Goal: Check status: Check status

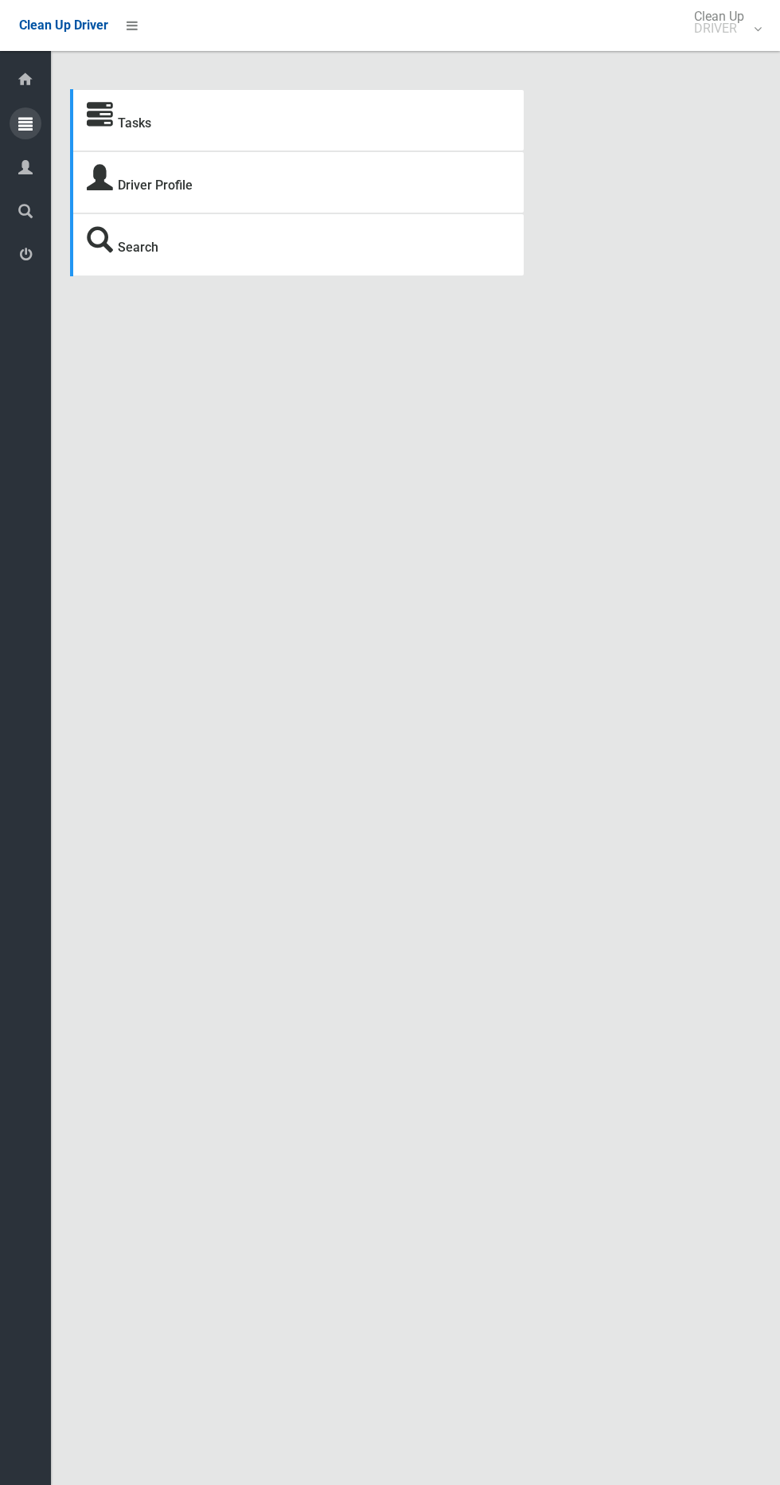
click at [25, 115] on icon at bounding box center [25, 123] width 14 height 32
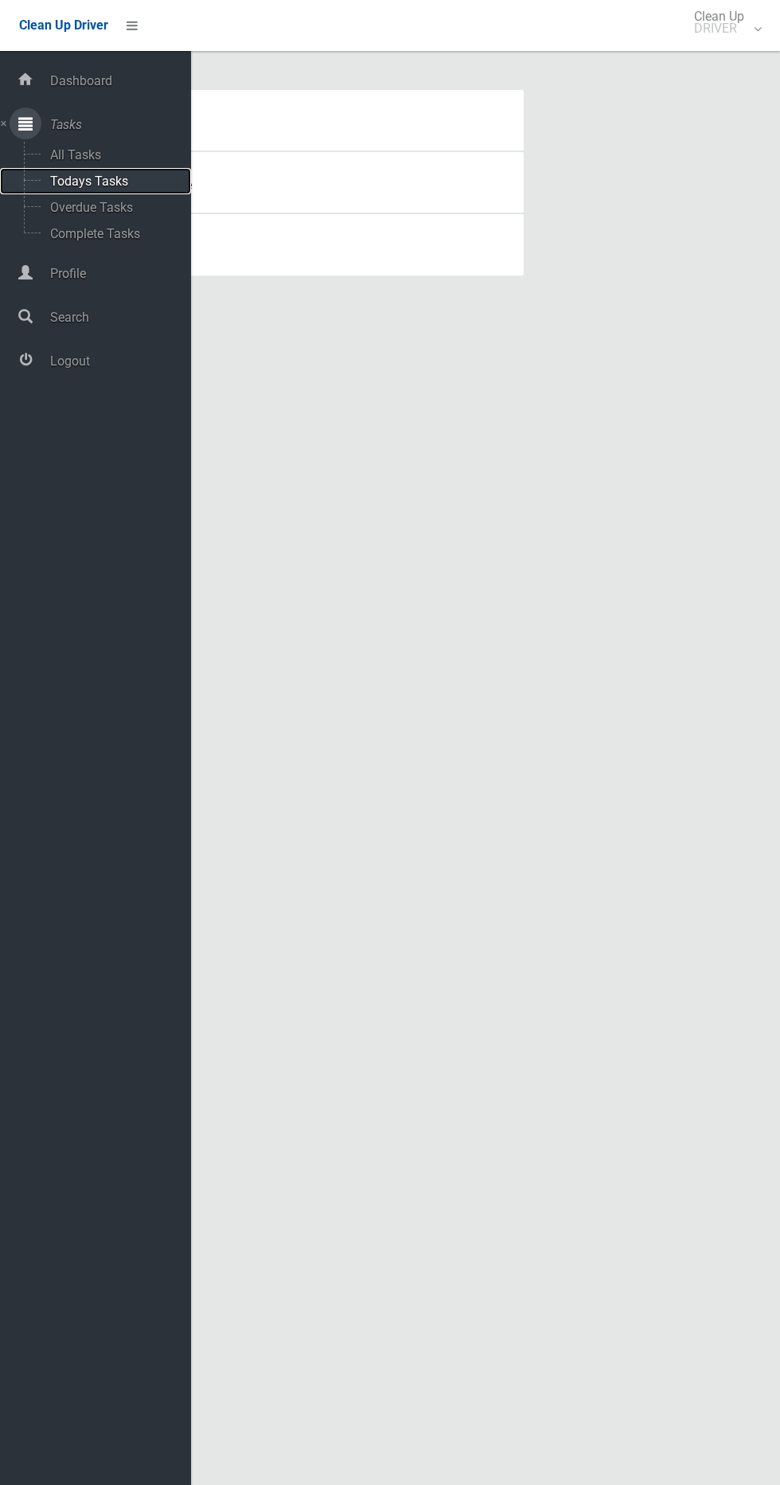
click at [132, 181] on span "Todays Tasks" at bounding box center [111, 181] width 132 height 15
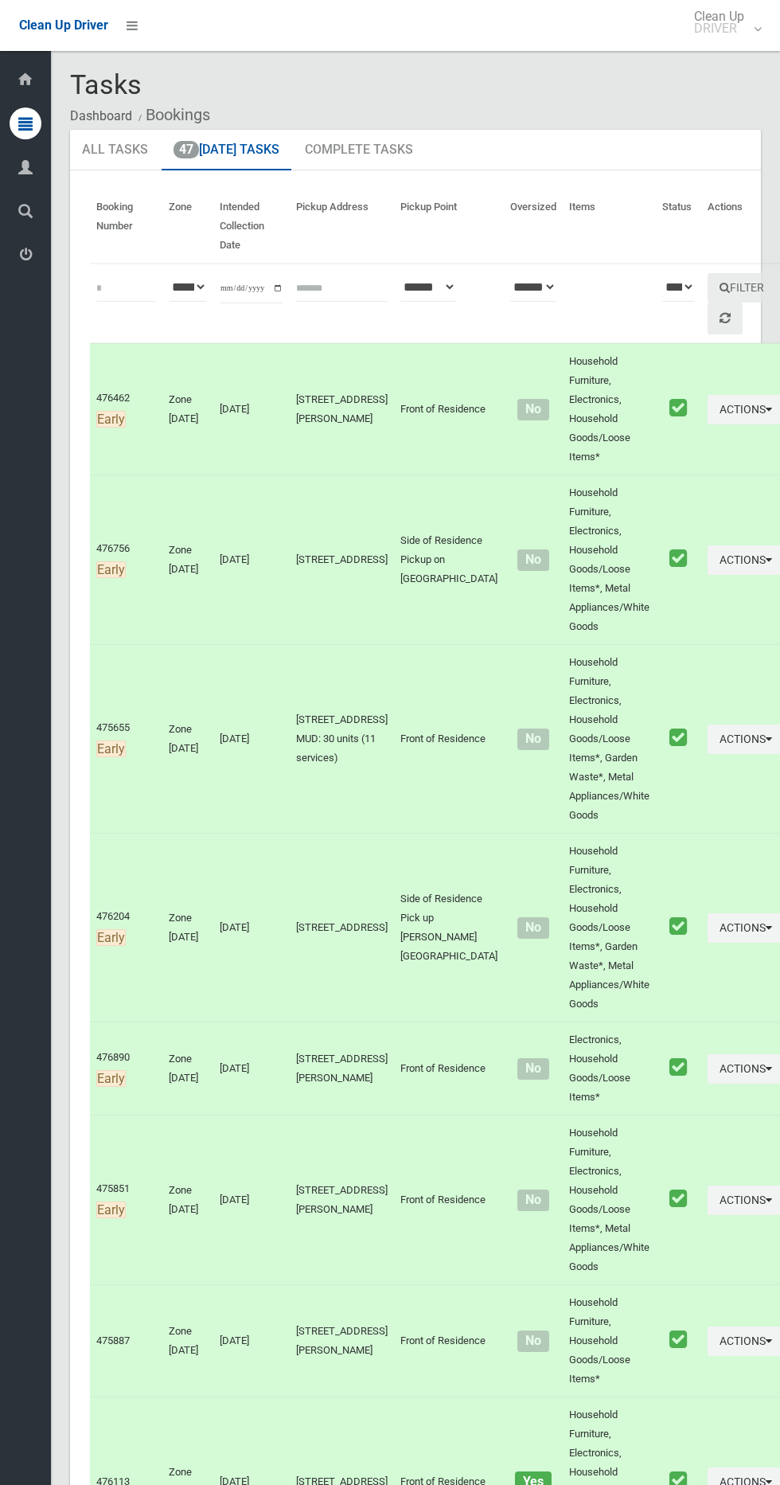
click at [248, 282] on input "**********" at bounding box center [252, 288] width 64 height 29
type input "**********"
click at [709, 278] on button "Filter" at bounding box center [742, 287] width 68 height 29
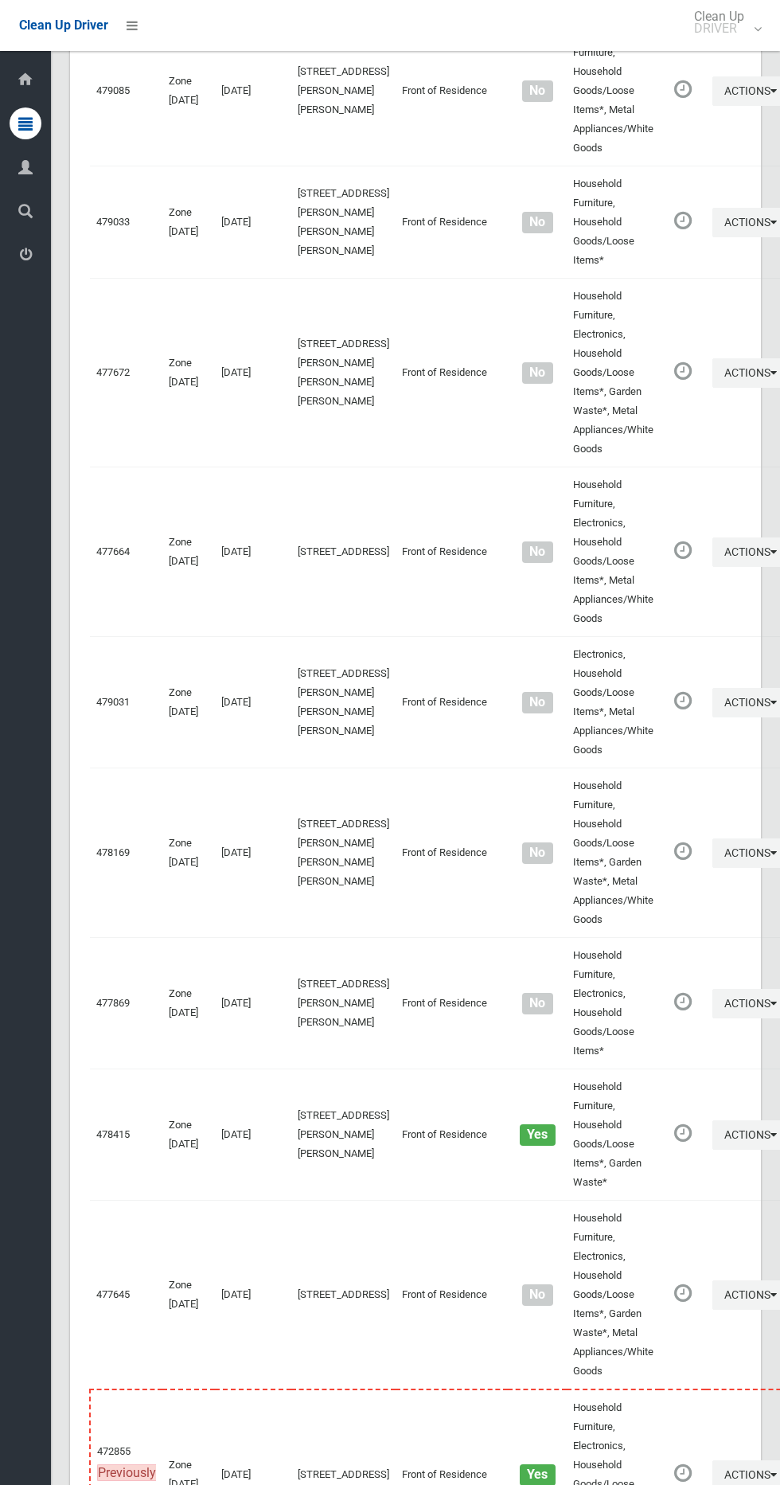
scroll to position [7649, 0]
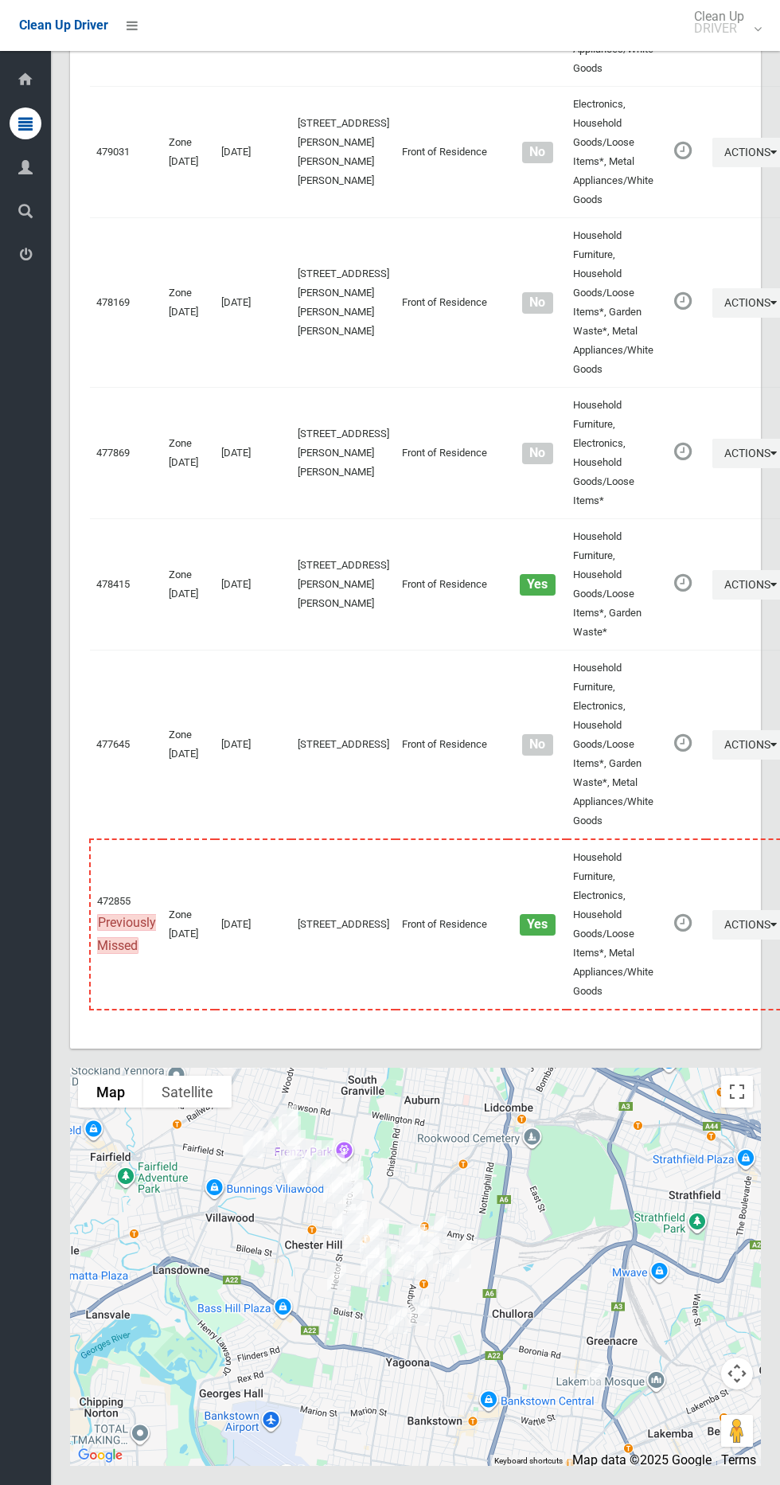
click at [721, 1077] on div at bounding box center [415, 1267] width 691 height 398
click at [735, 1081] on button "Toggle fullscreen view" at bounding box center [737, 1092] width 32 height 32
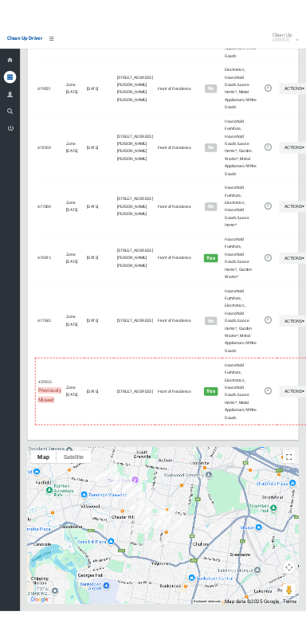
scroll to position [7505, 0]
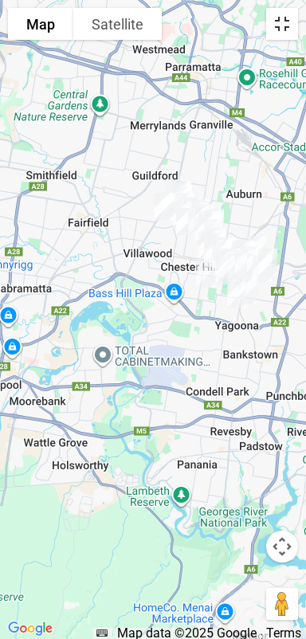
click at [288, 23] on button "Toggle fullscreen view" at bounding box center [282, 24] width 32 height 32
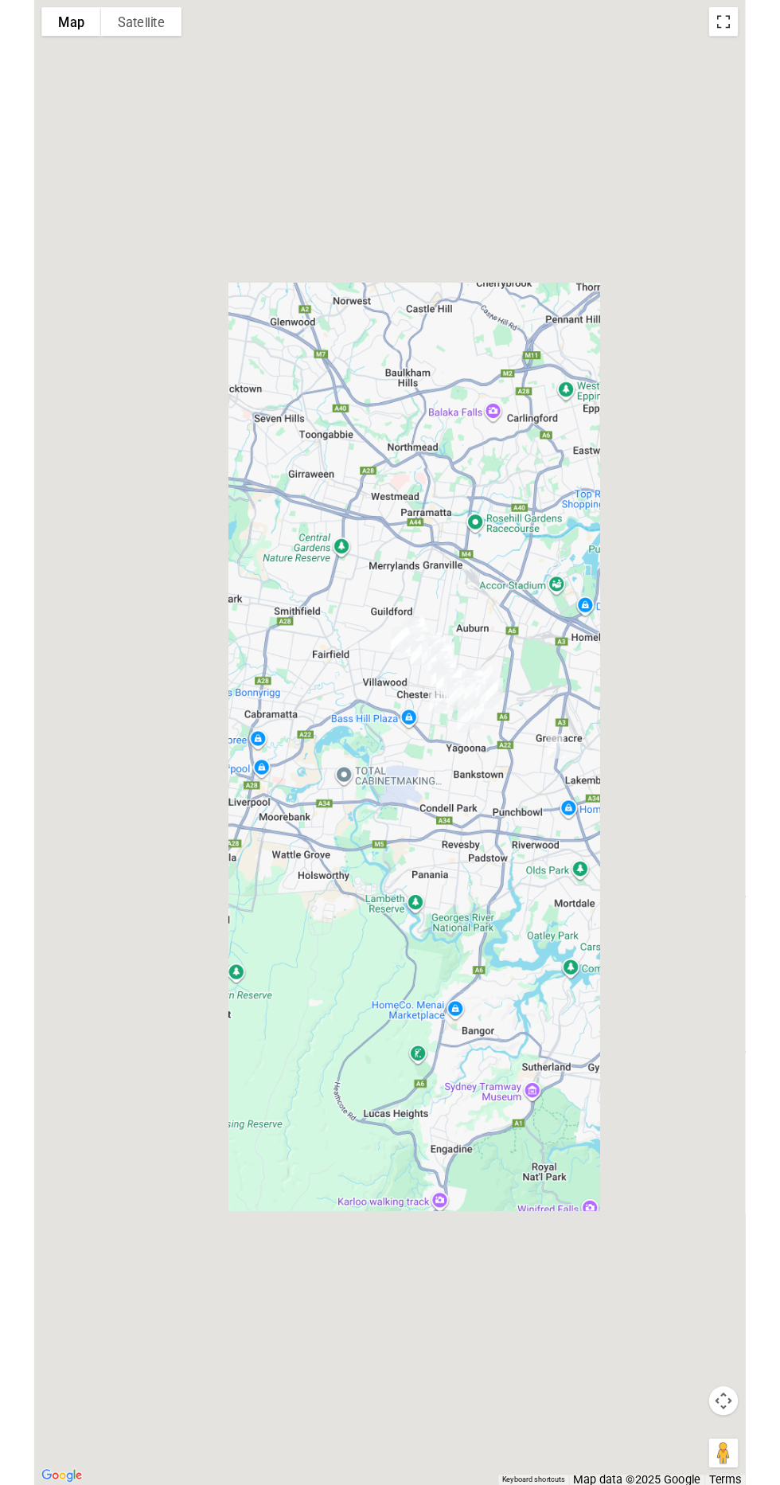
scroll to position [7586, 0]
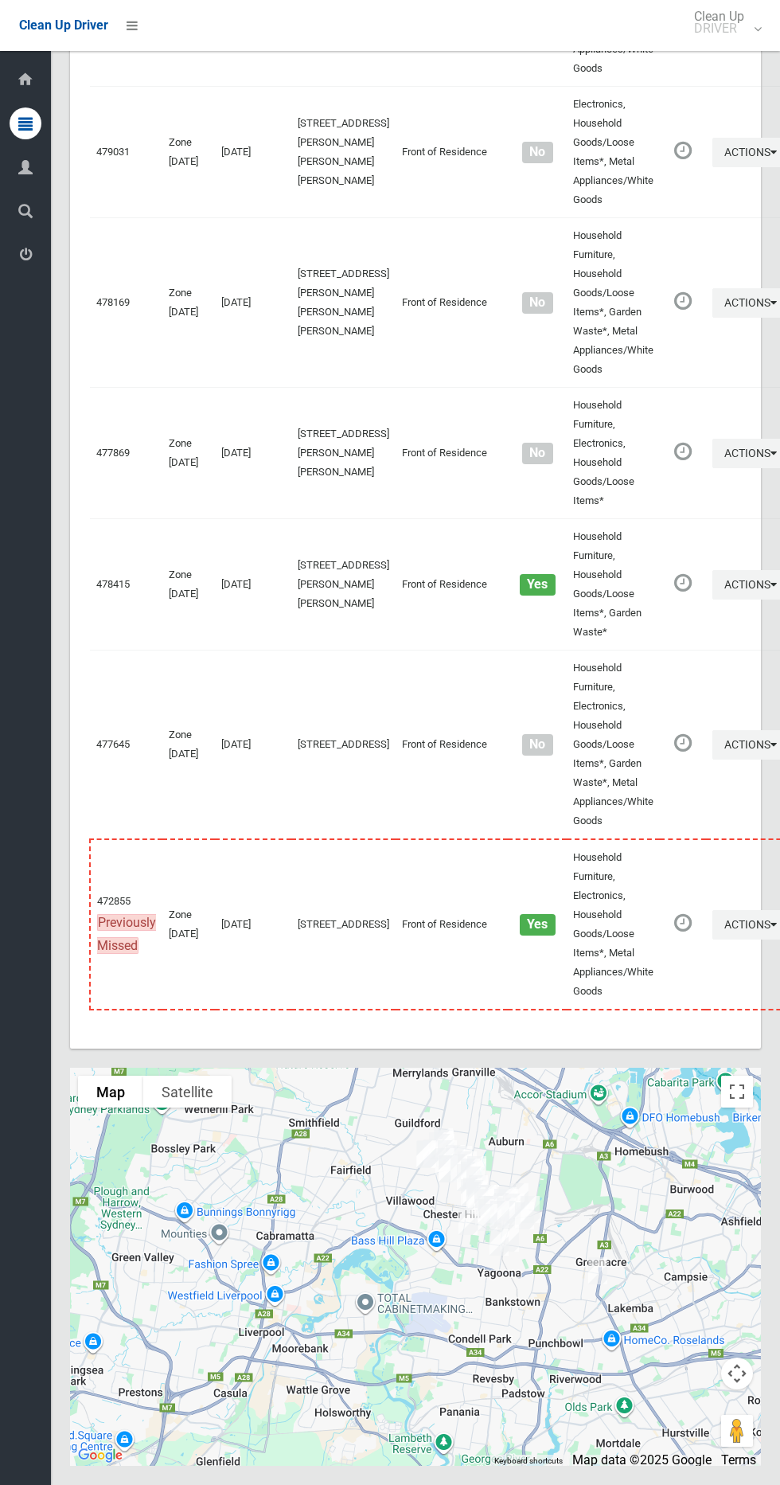
click at [127, 3] on li at bounding box center [127, 25] width 38 height 51
click at [125, 33] on link at bounding box center [132, 25] width 29 height 29
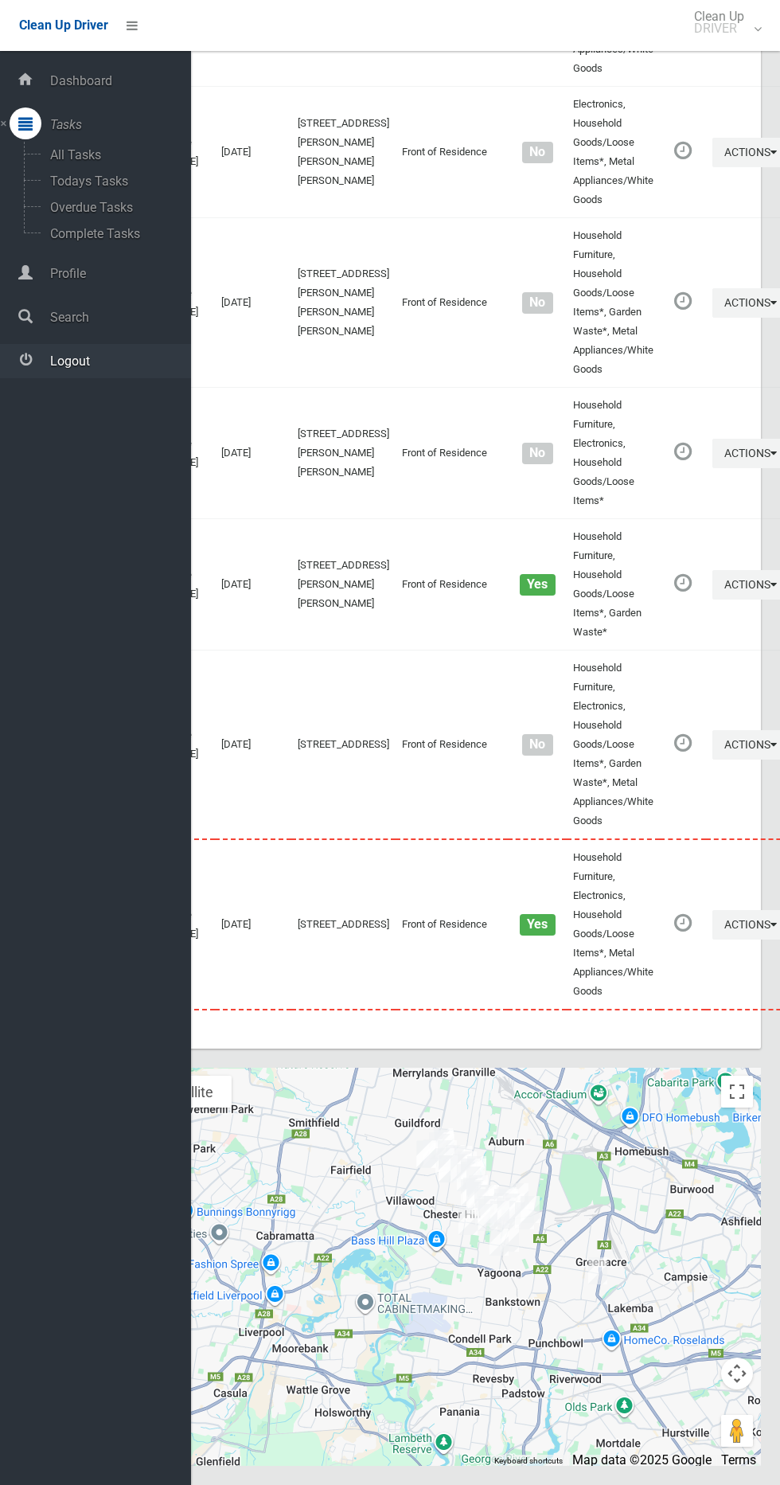
click at [128, 362] on span "Logout" at bounding box center [118, 361] width 146 height 15
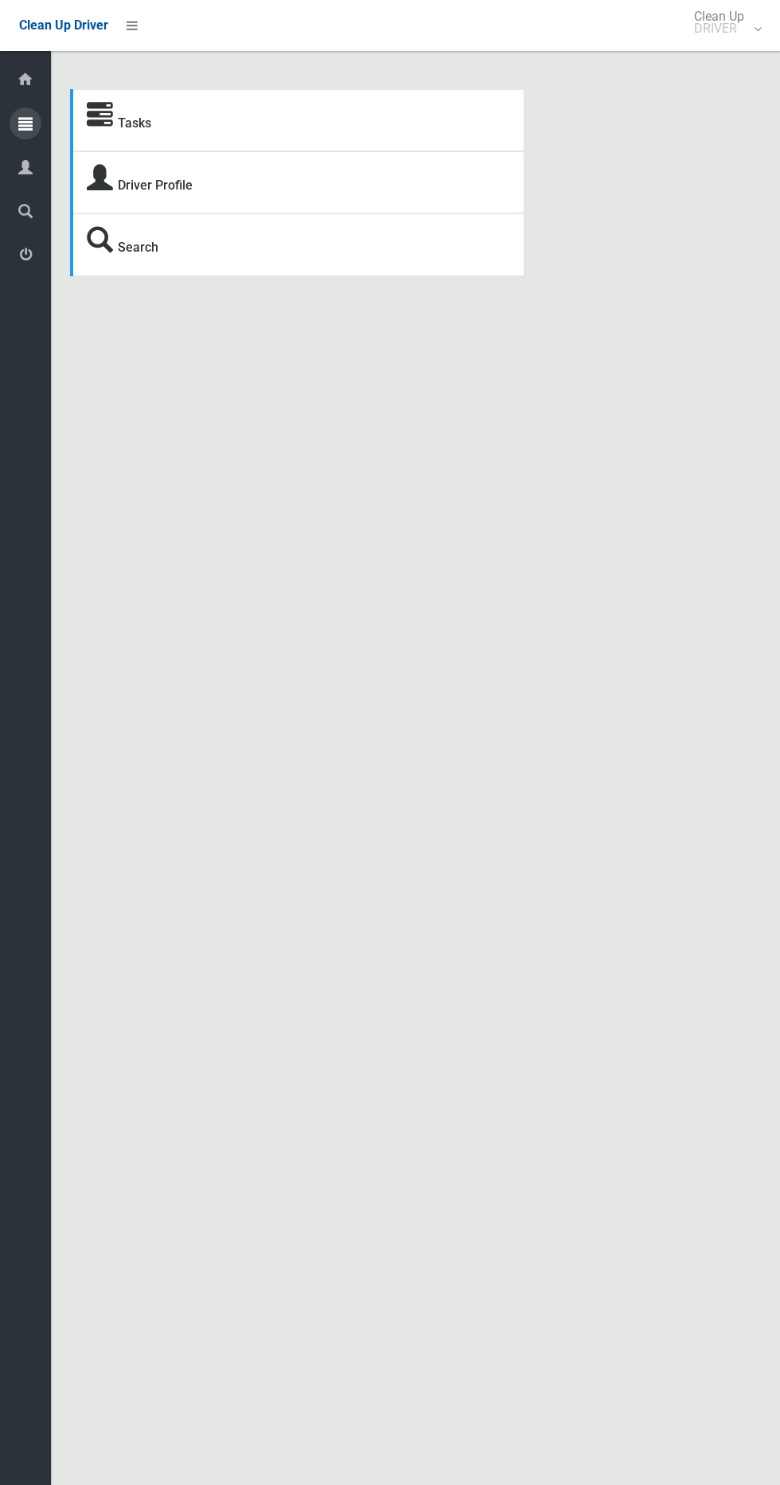
click at [25, 123] on icon at bounding box center [25, 123] width 14 height 32
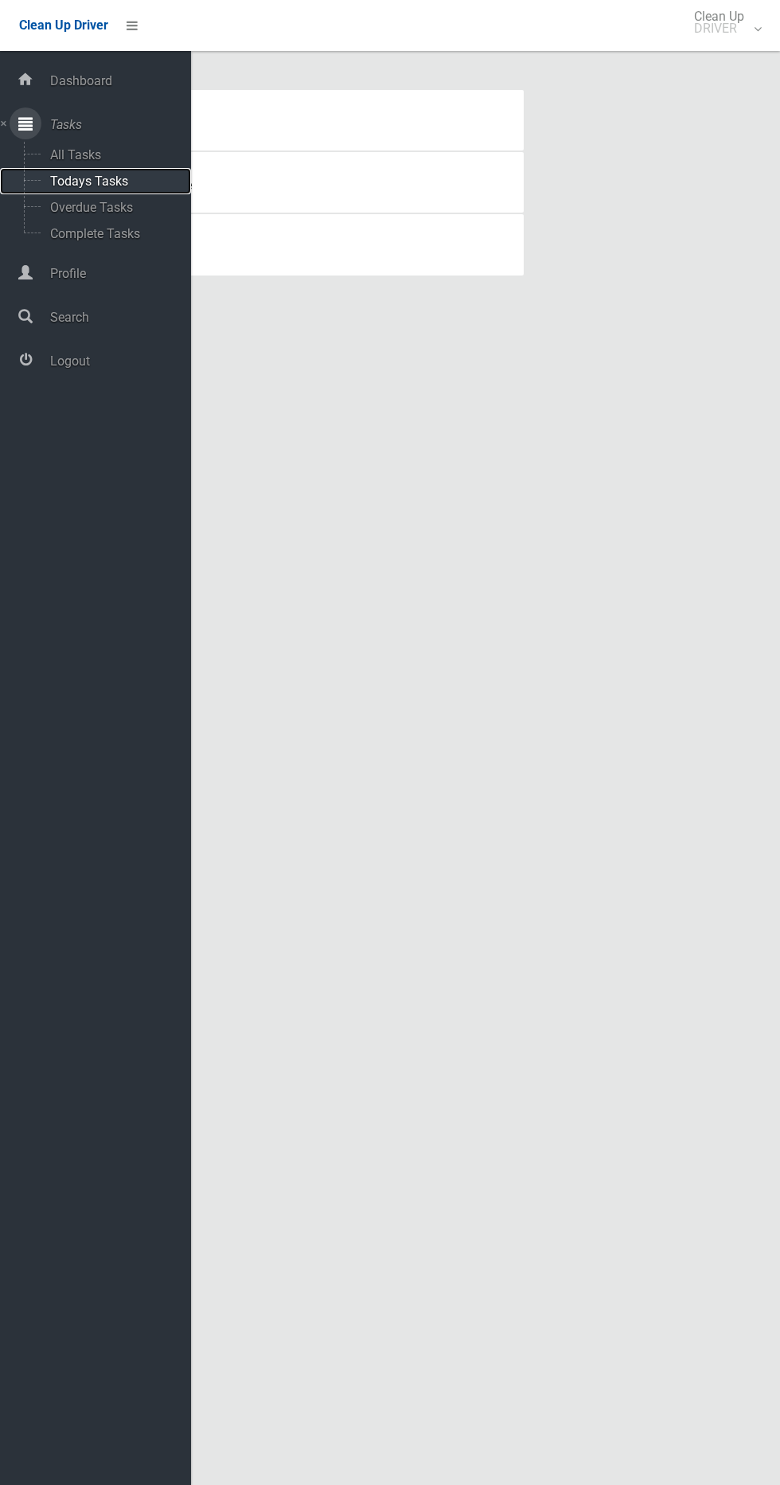
click at [125, 187] on span "Todays Tasks" at bounding box center [111, 181] width 132 height 15
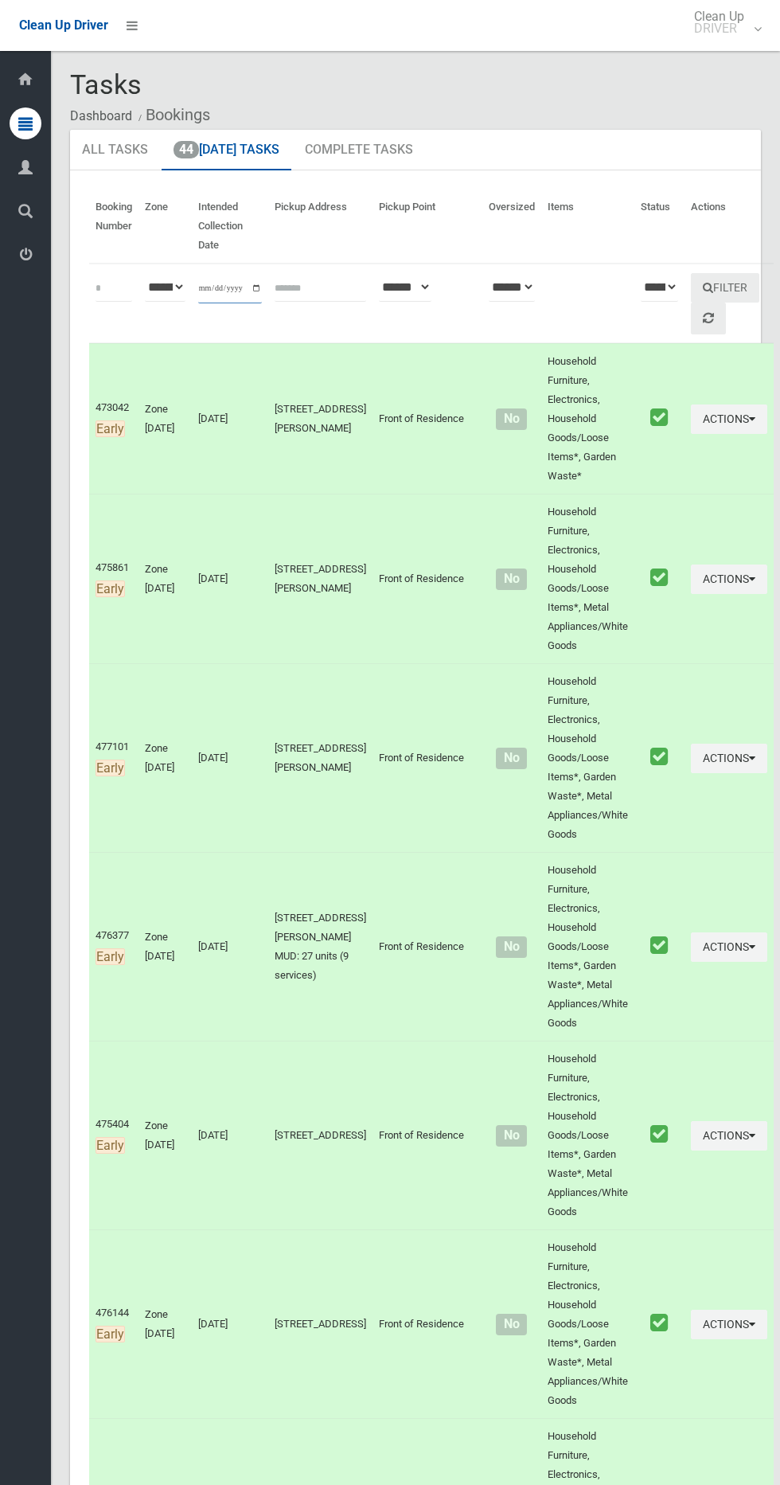
click at [215, 279] on input "**********" at bounding box center [230, 288] width 64 height 29
type input "**********"
click at [718, 279] on button "Filter" at bounding box center [725, 287] width 68 height 29
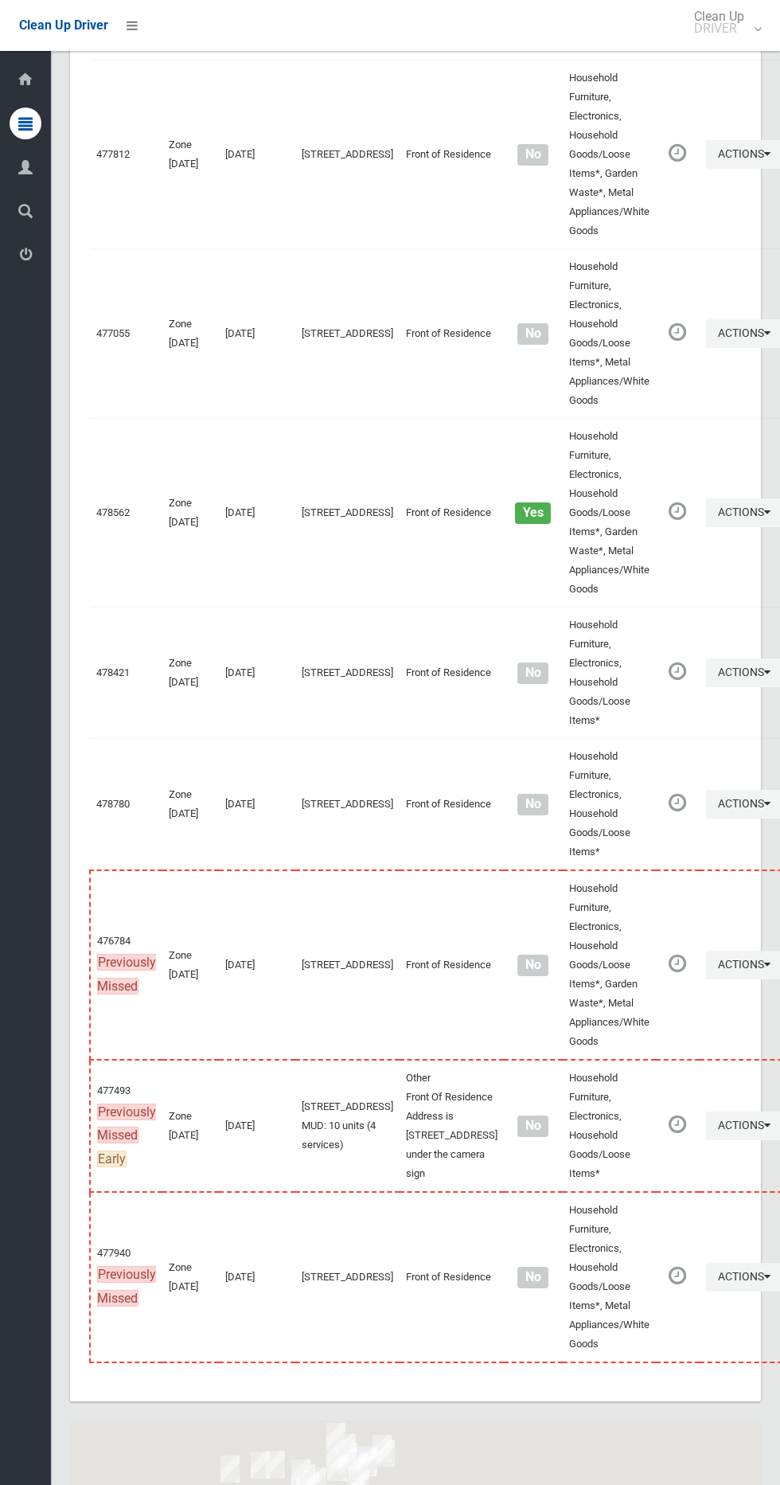
scroll to position [7779, 0]
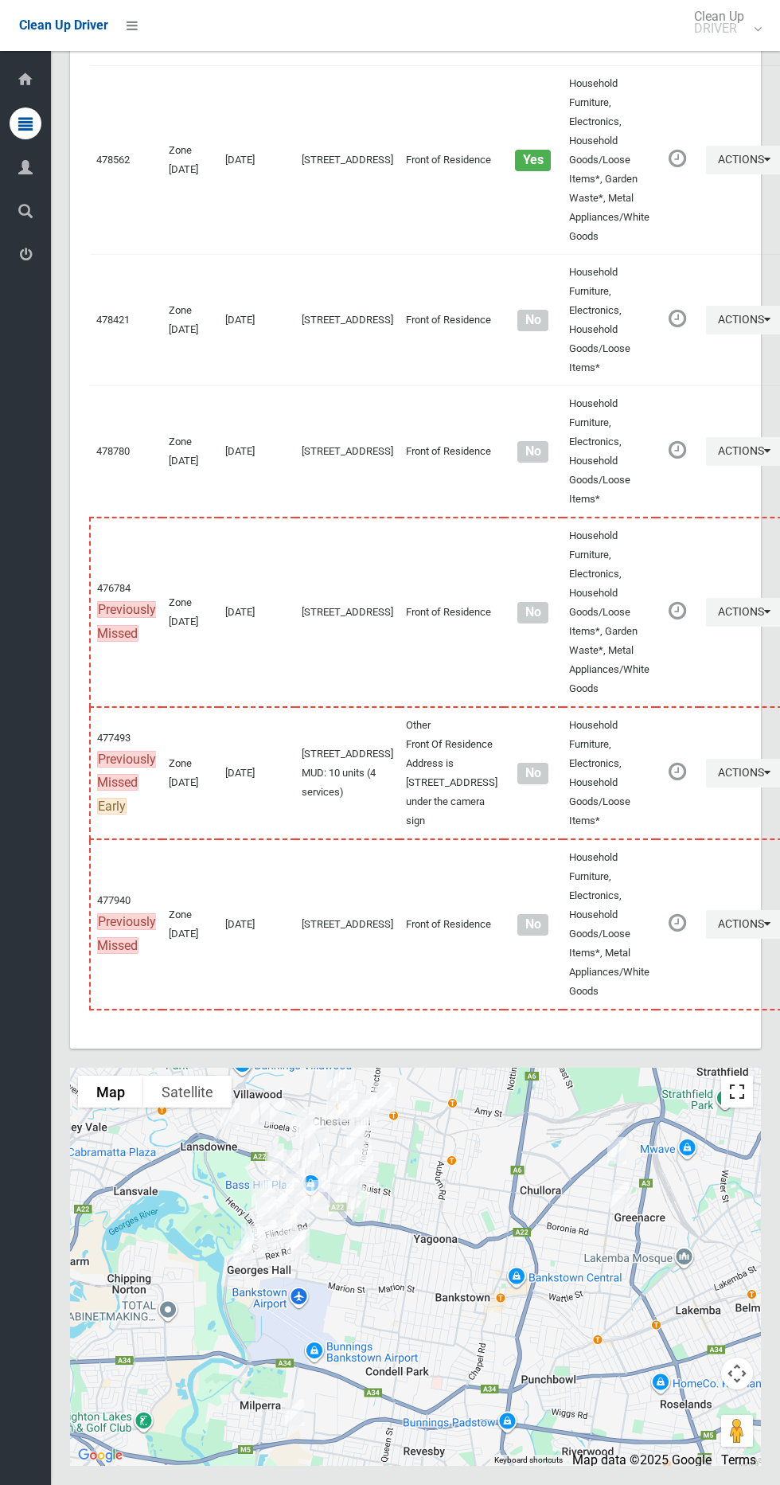
click at [742, 1086] on button "Toggle fullscreen view" at bounding box center [737, 1092] width 32 height 32
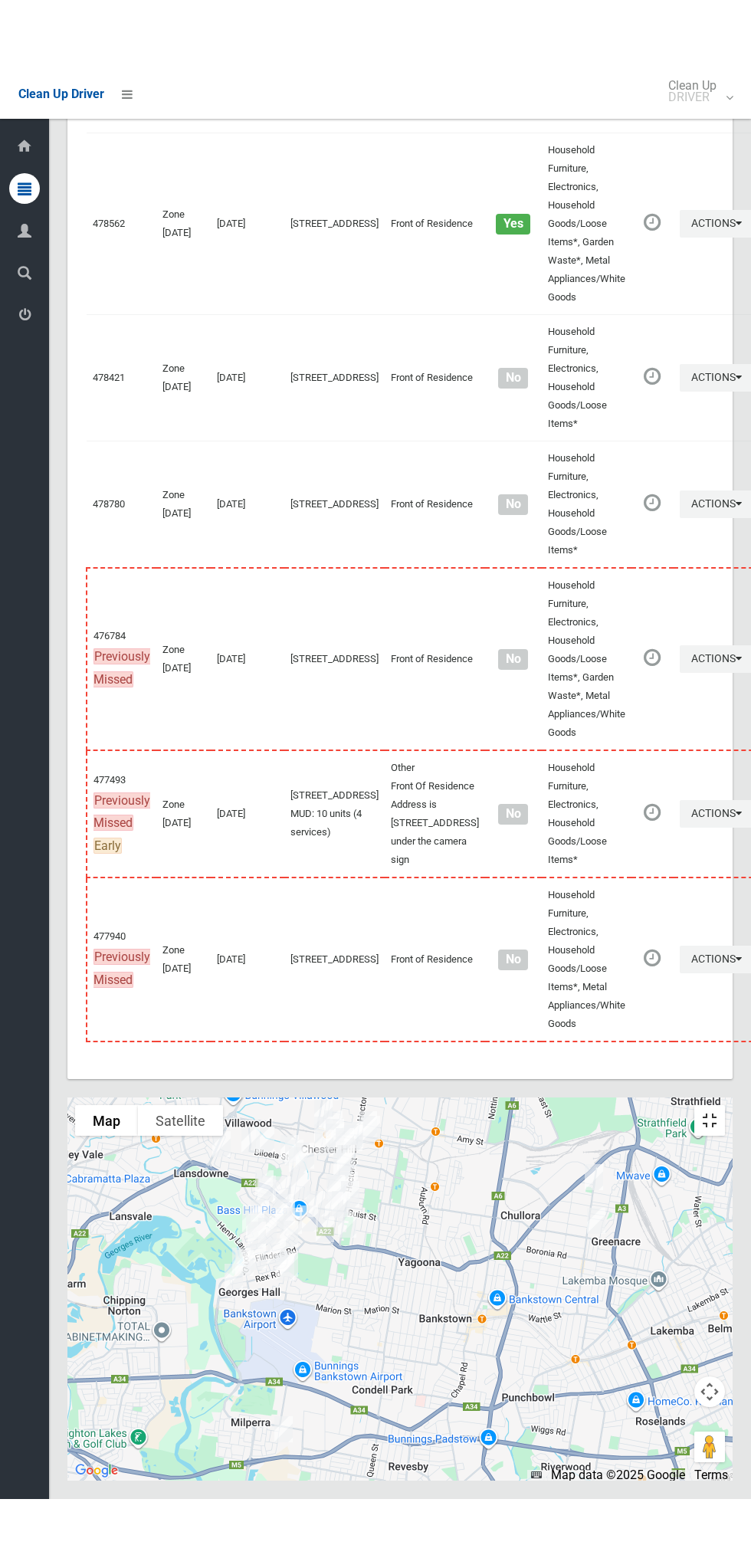
scroll to position [7349, 0]
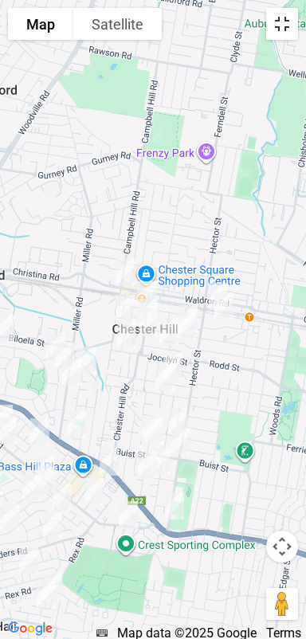
click at [285, 22] on button "Toggle fullscreen view" at bounding box center [282, 24] width 32 height 32
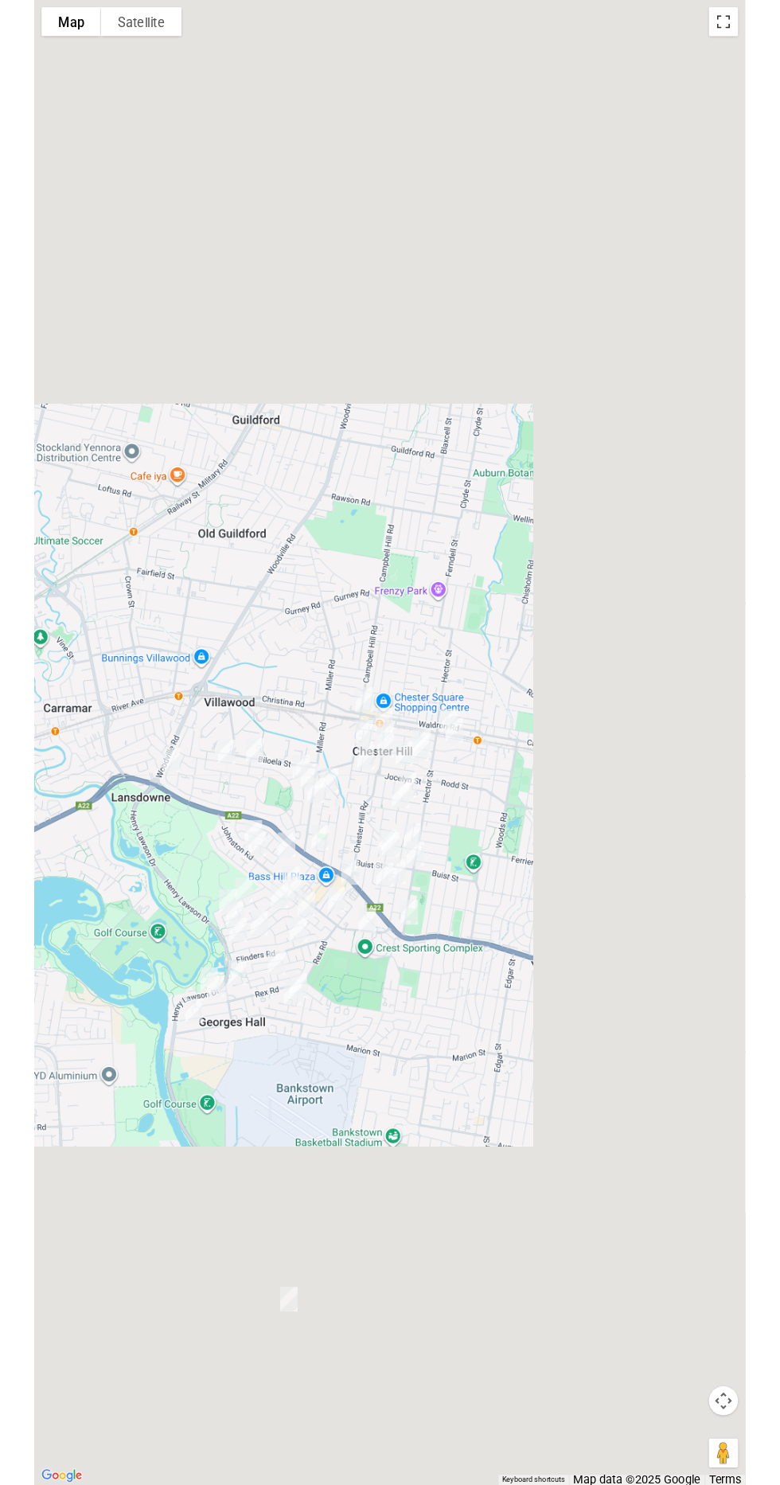
scroll to position [7707, 0]
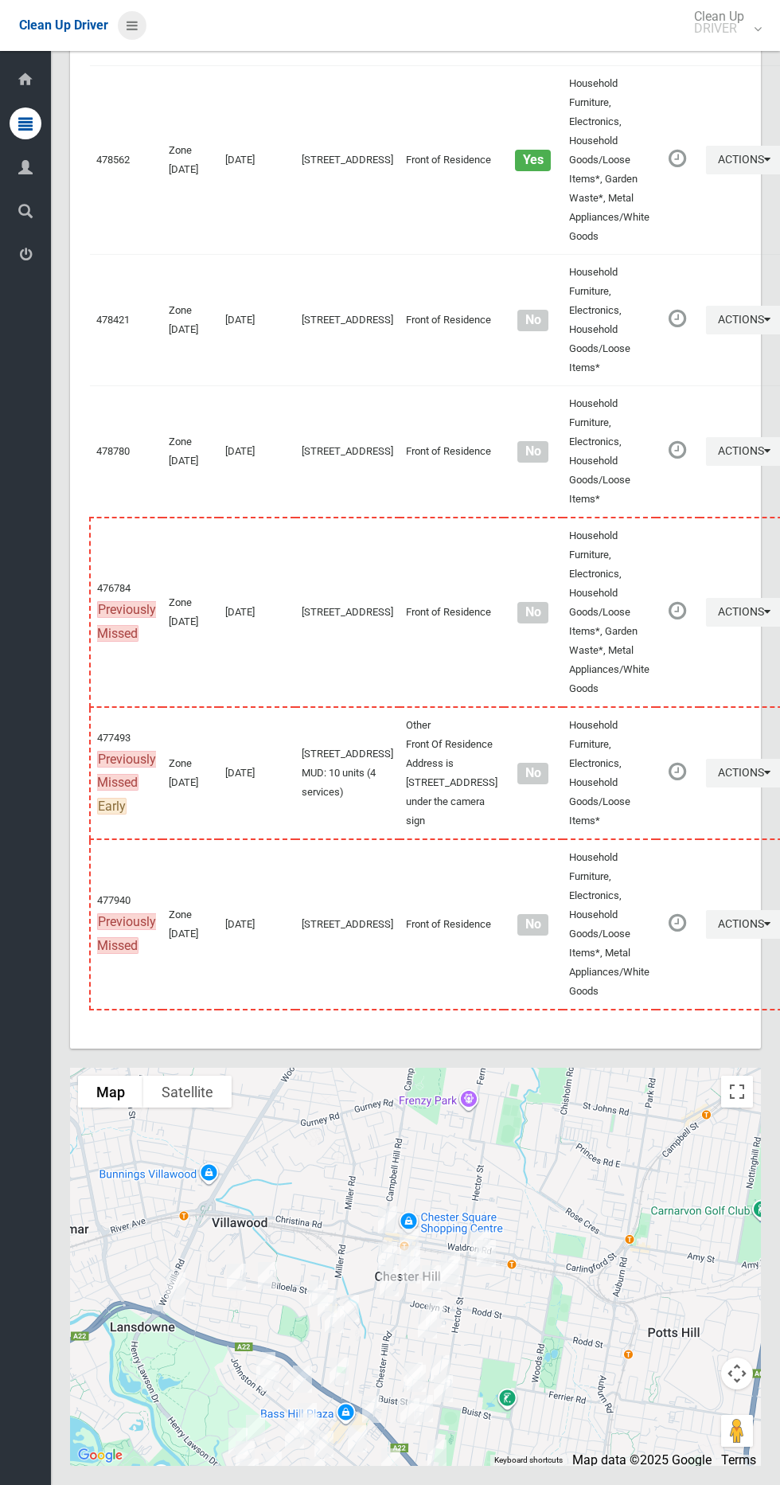
click at [135, 15] on icon at bounding box center [132, 25] width 11 height 27
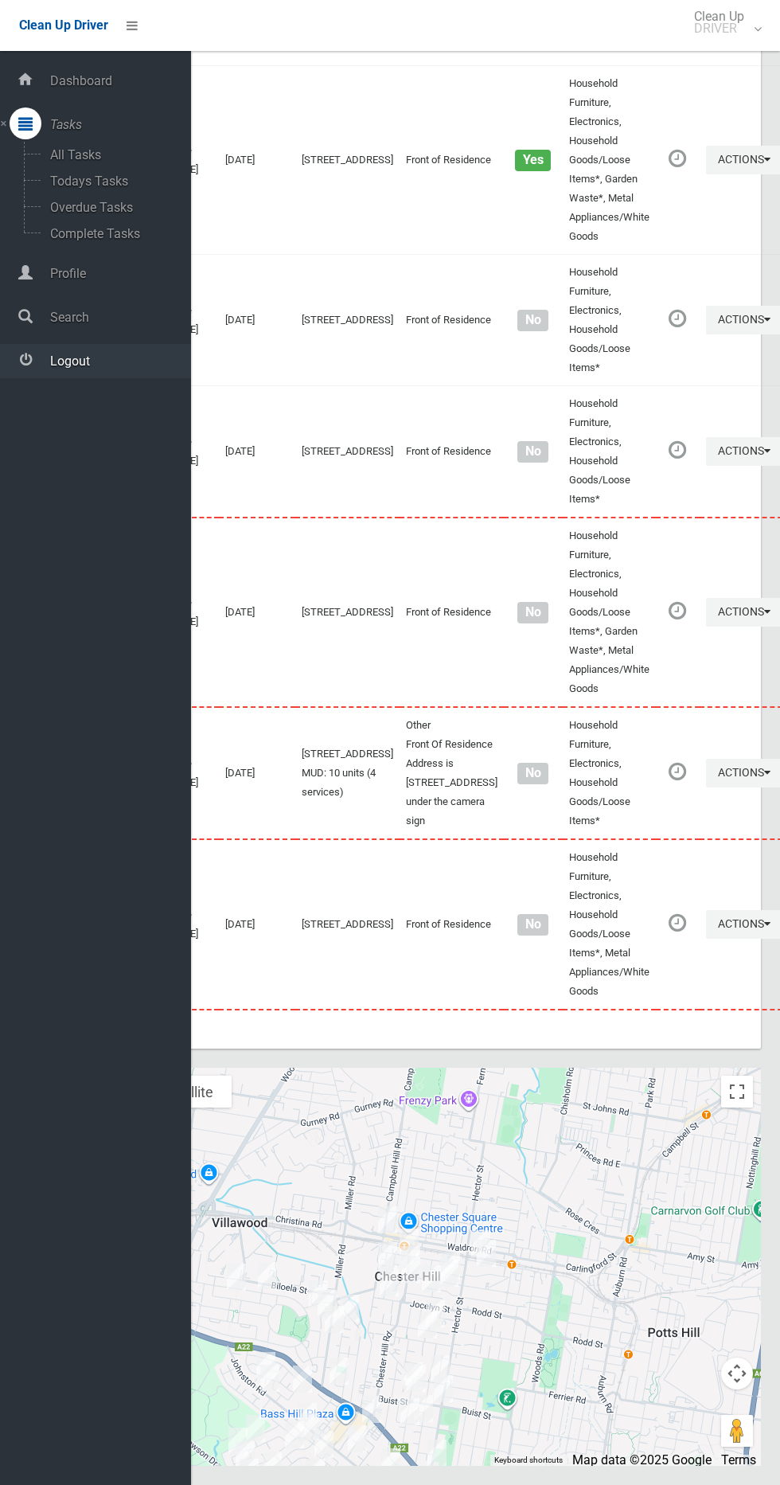
click at [122, 364] on span "Logout" at bounding box center [118, 361] width 146 height 15
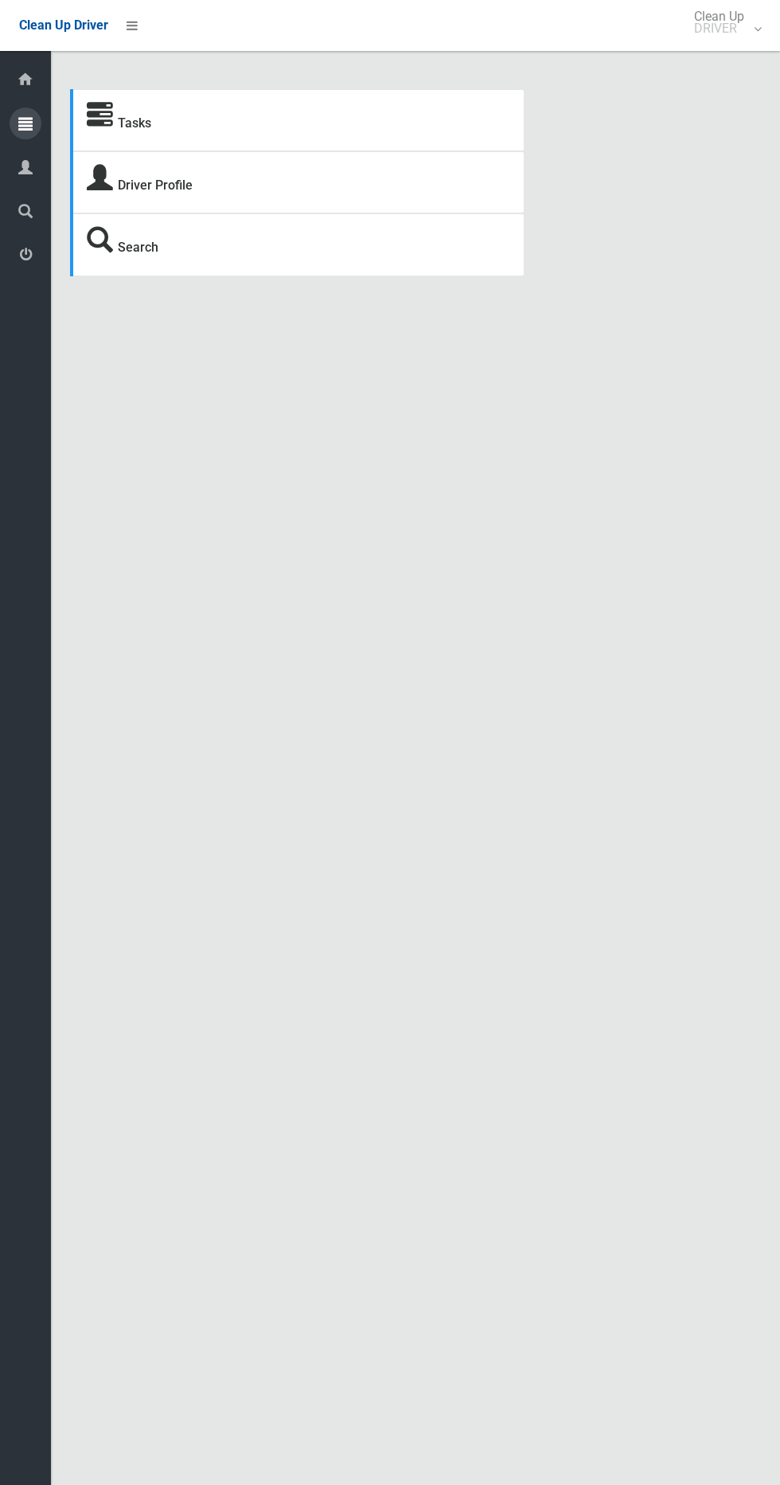
click at [32, 115] on icon at bounding box center [25, 123] width 14 height 32
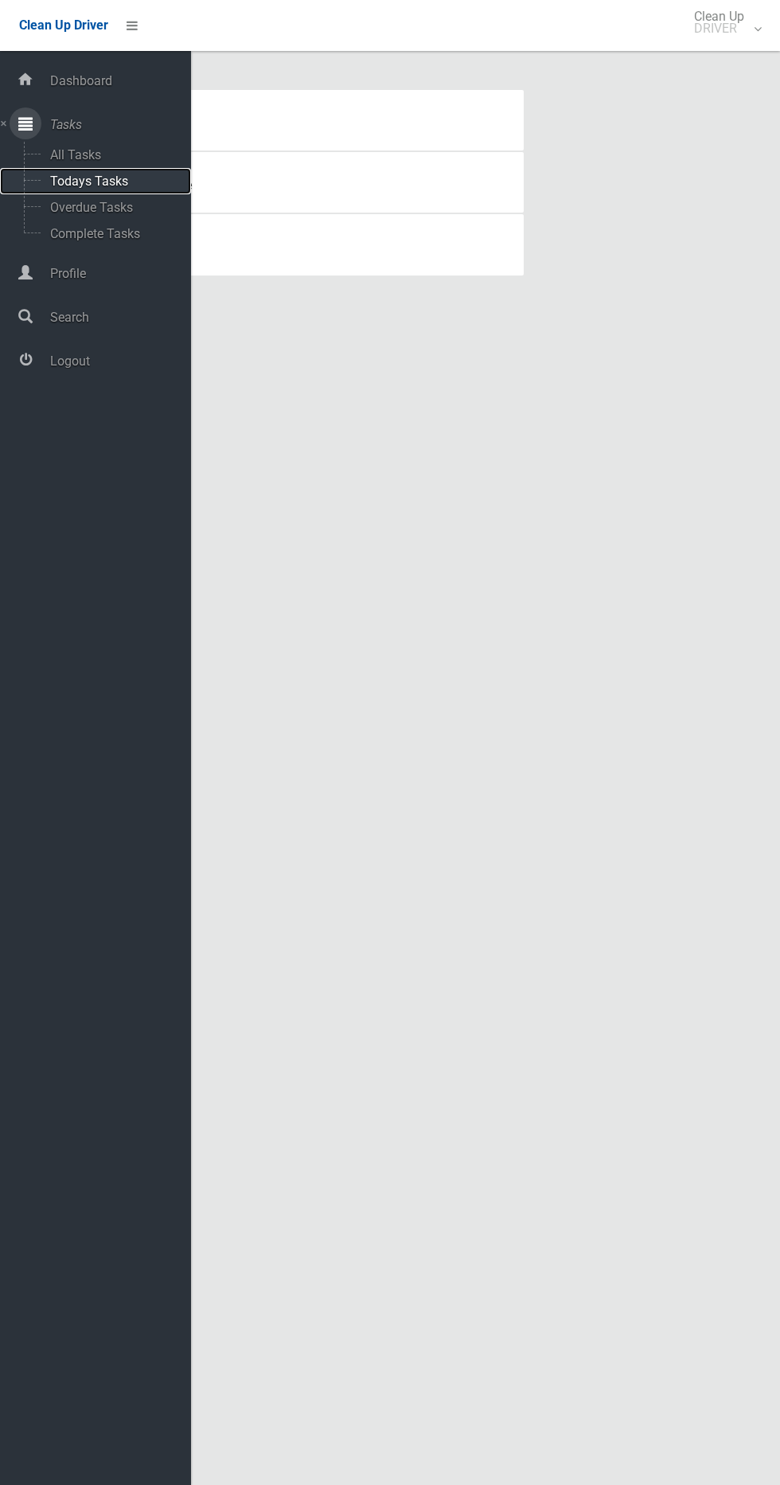
click at [154, 174] on span "Todays Tasks" at bounding box center [111, 181] width 132 height 15
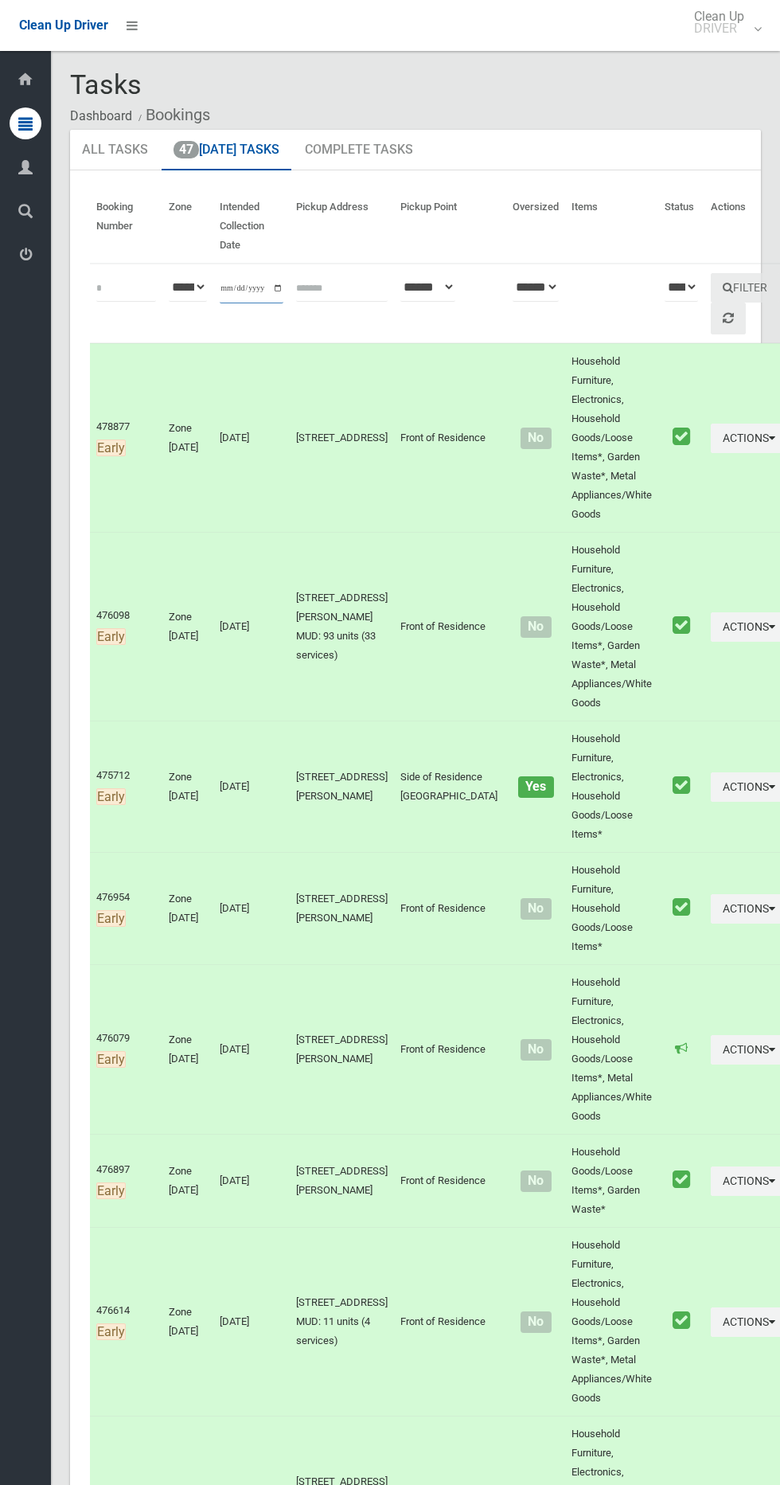
click at [239, 287] on input "**********" at bounding box center [252, 288] width 64 height 29
type input "**********"
click at [711, 291] on button "Filter" at bounding box center [745, 287] width 68 height 29
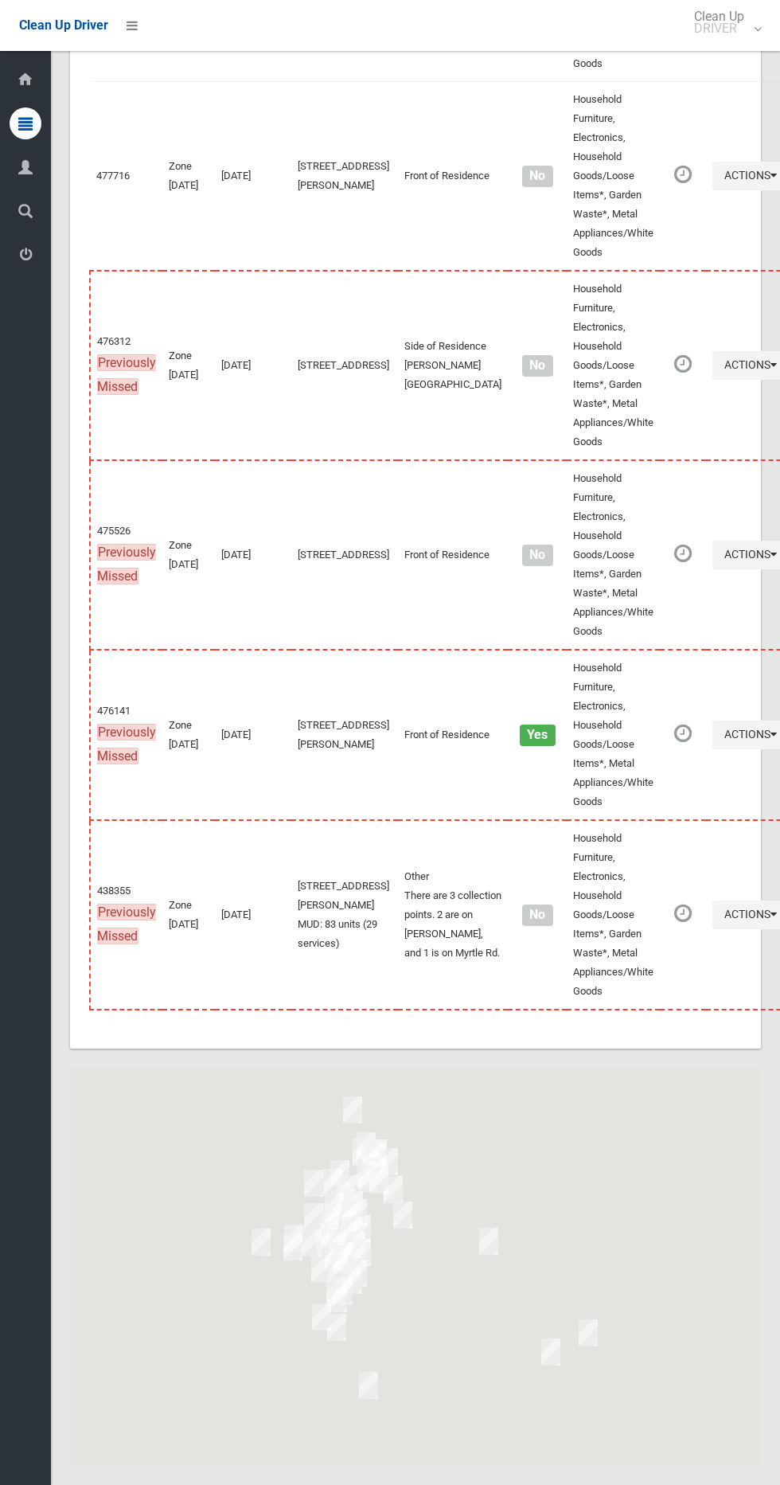
scroll to position [8009, 0]
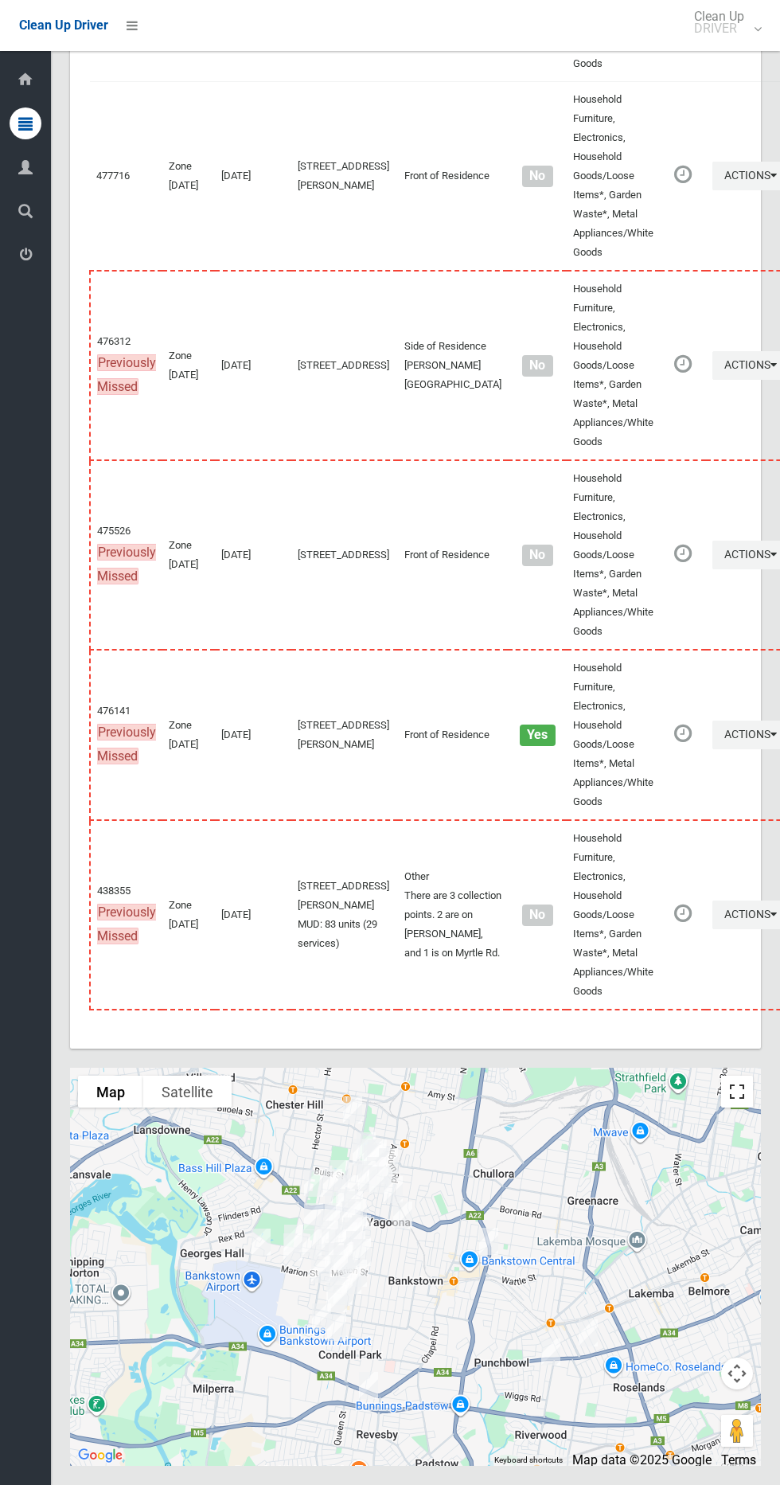
click at [737, 1090] on button "Toggle fullscreen view" at bounding box center [737, 1092] width 32 height 32
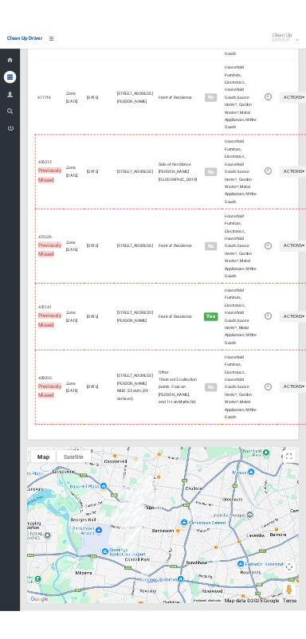
scroll to position [7865, 0]
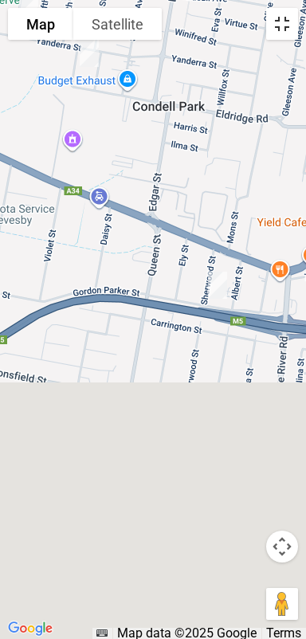
click at [287, 27] on button "Toggle fullscreen view" at bounding box center [282, 24] width 32 height 32
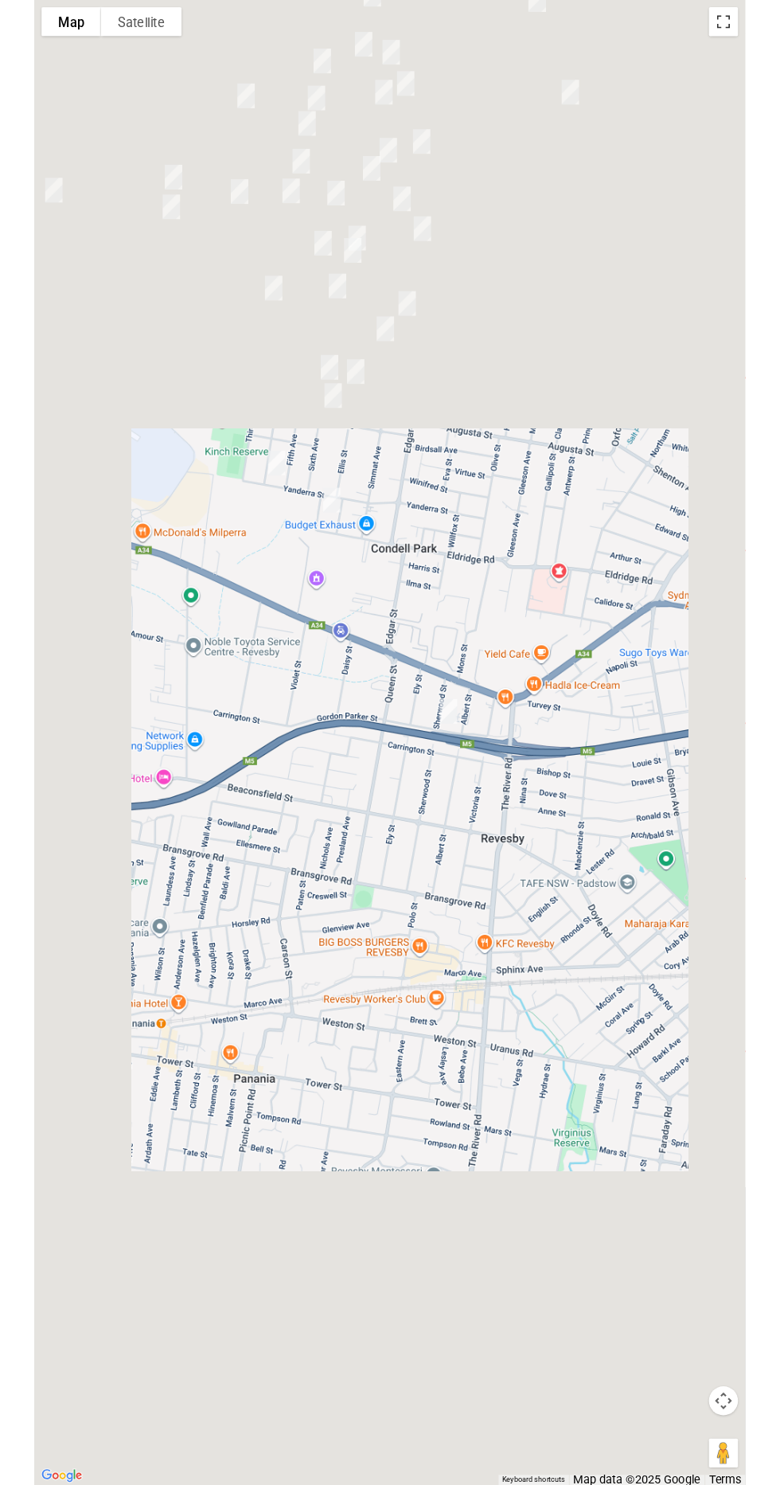
scroll to position [7946, 0]
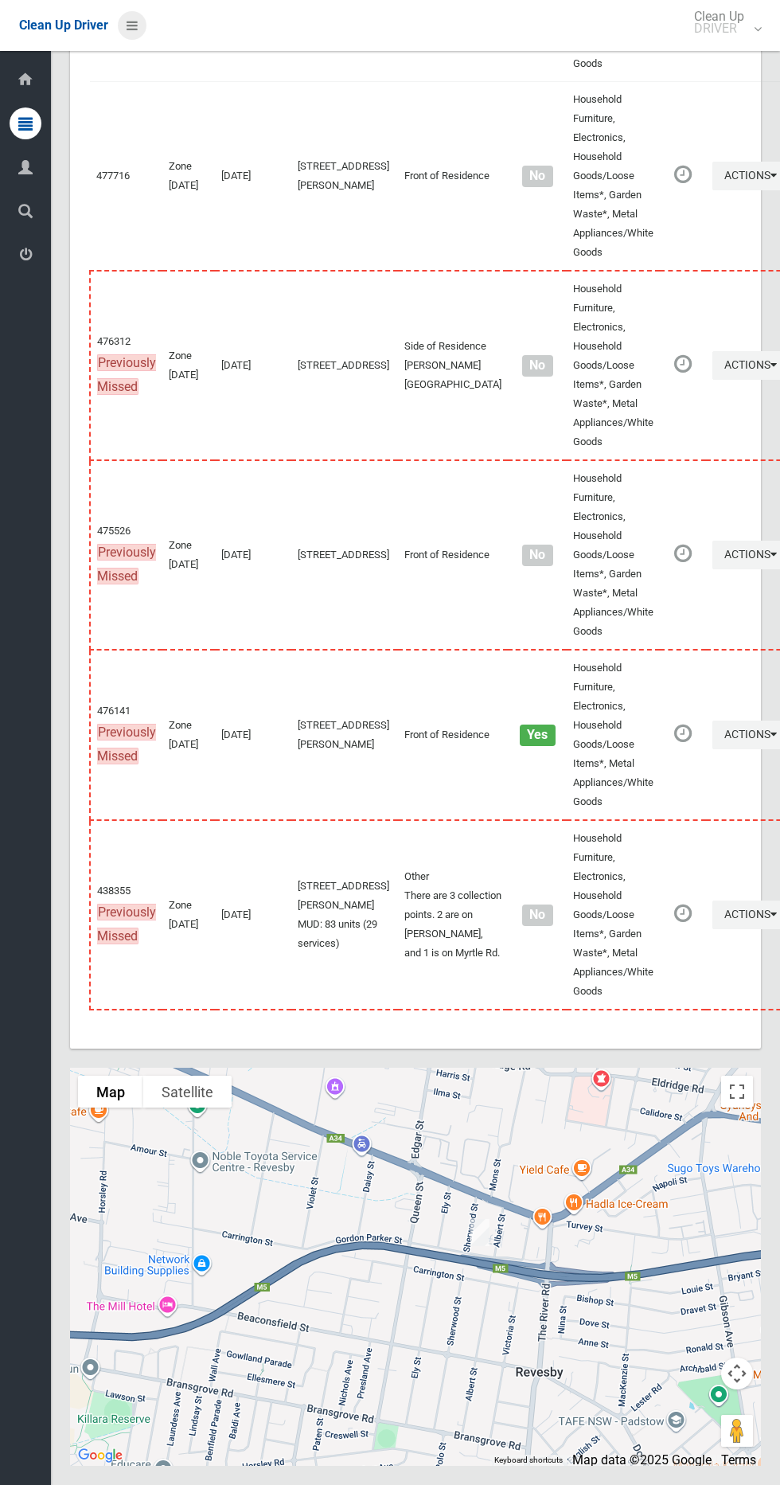
click at [139, 25] on link at bounding box center [132, 25] width 29 height 29
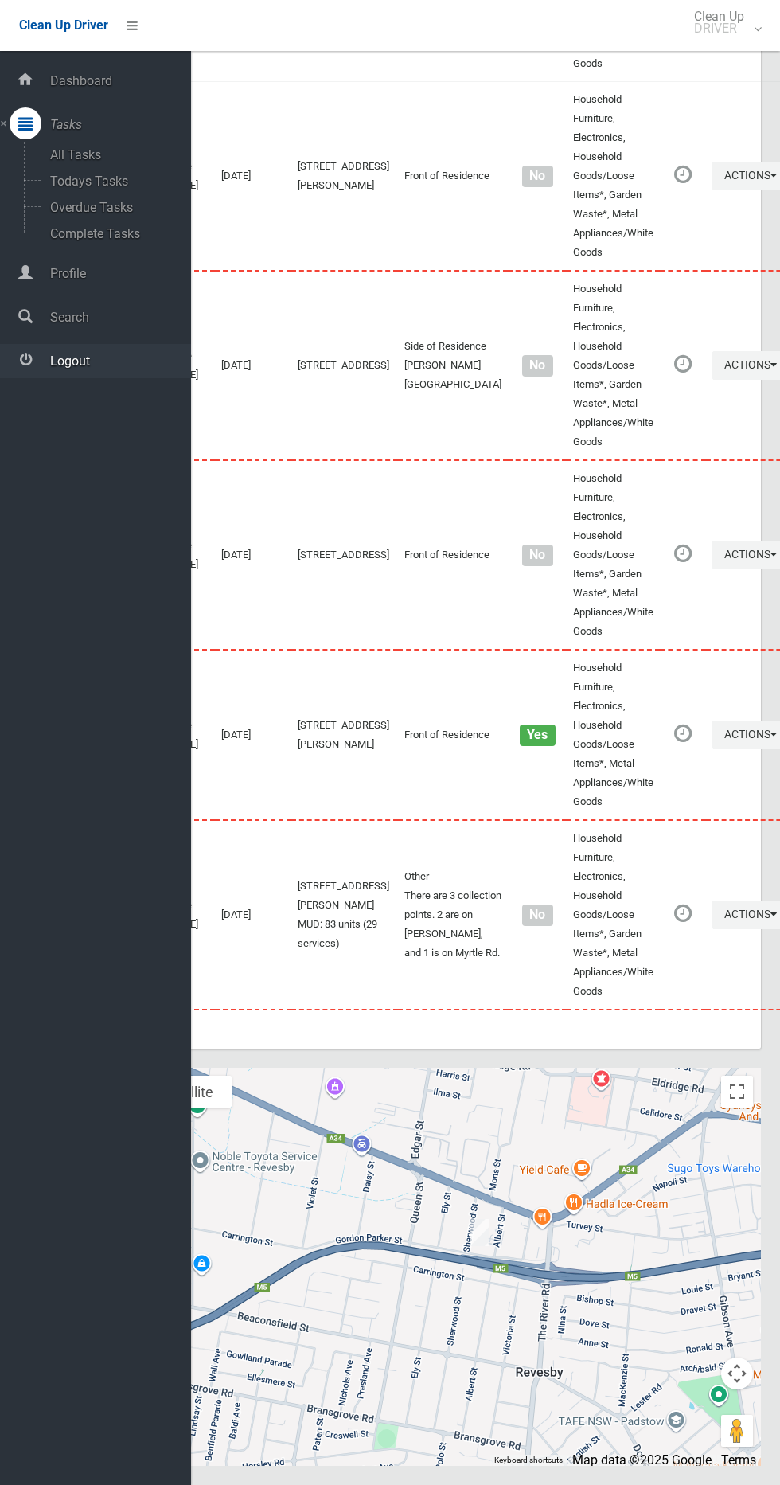
click at [130, 374] on link "Logout" at bounding box center [95, 361] width 191 height 34
